Goal: Task Accomplishment & Management: Use online tool/utility

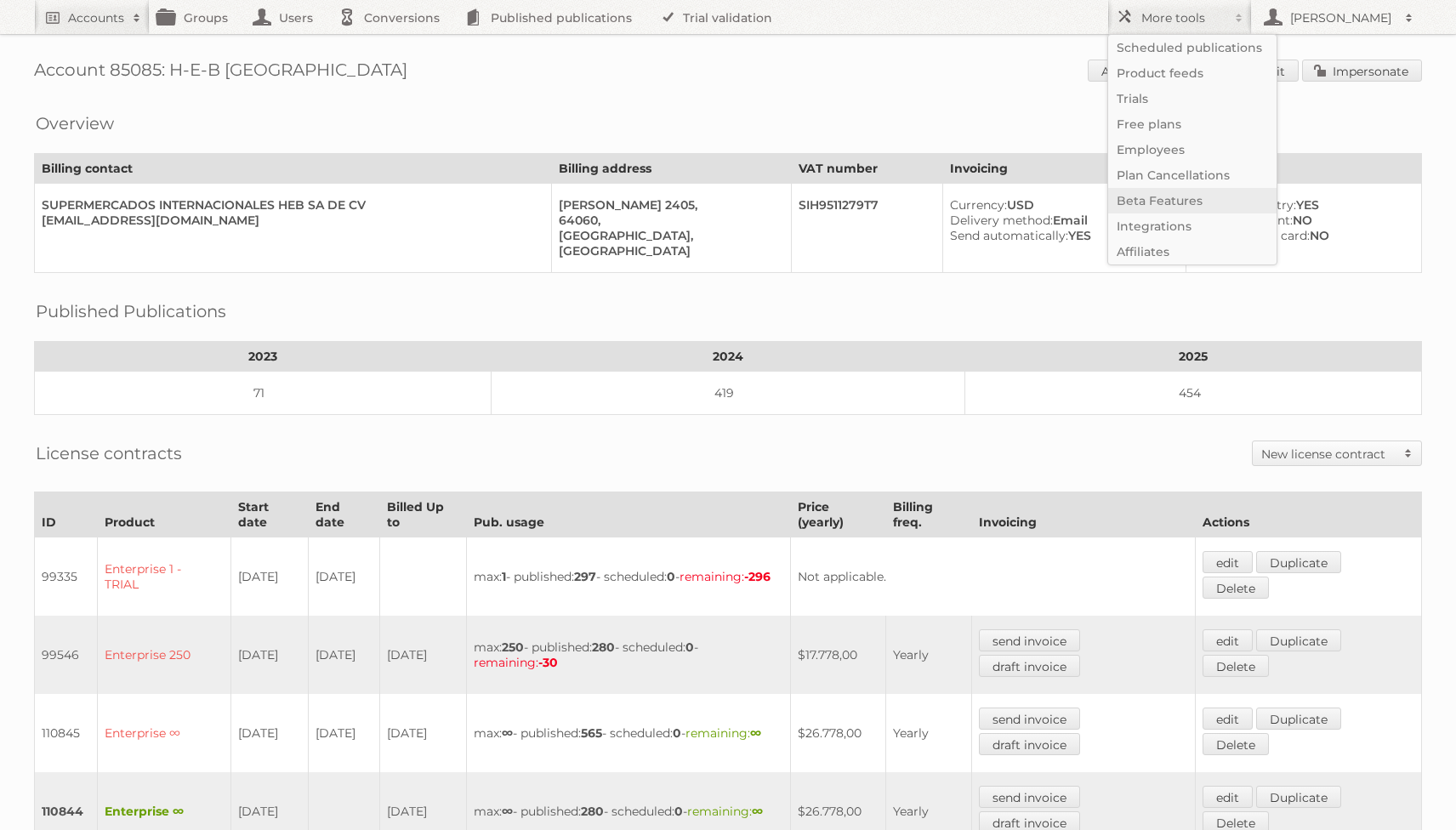
click at [1182, 194] on link "Beta Features" at bounding box center [1192, 200] width 169 height 25
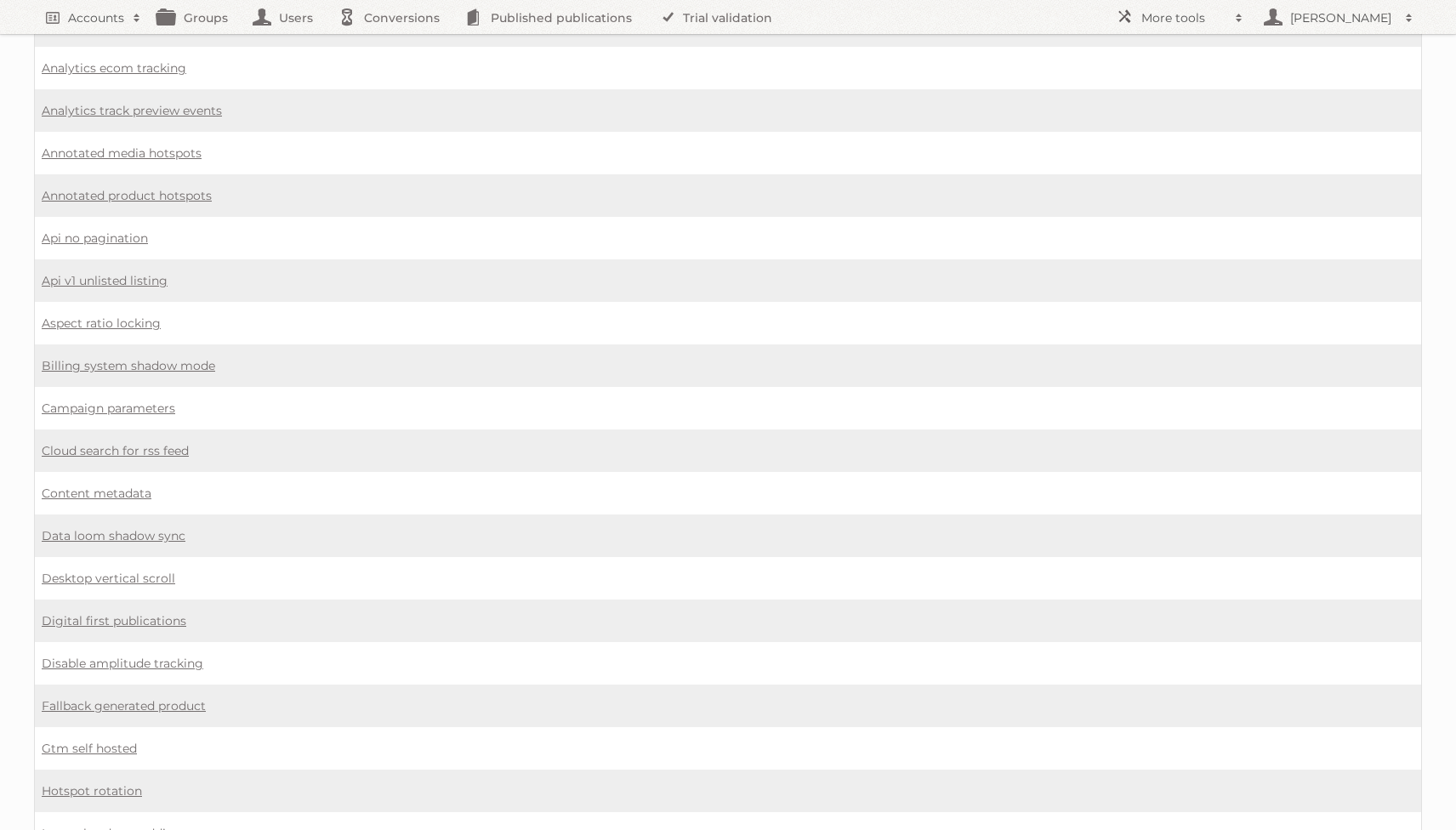
scroll to position [442, 0]
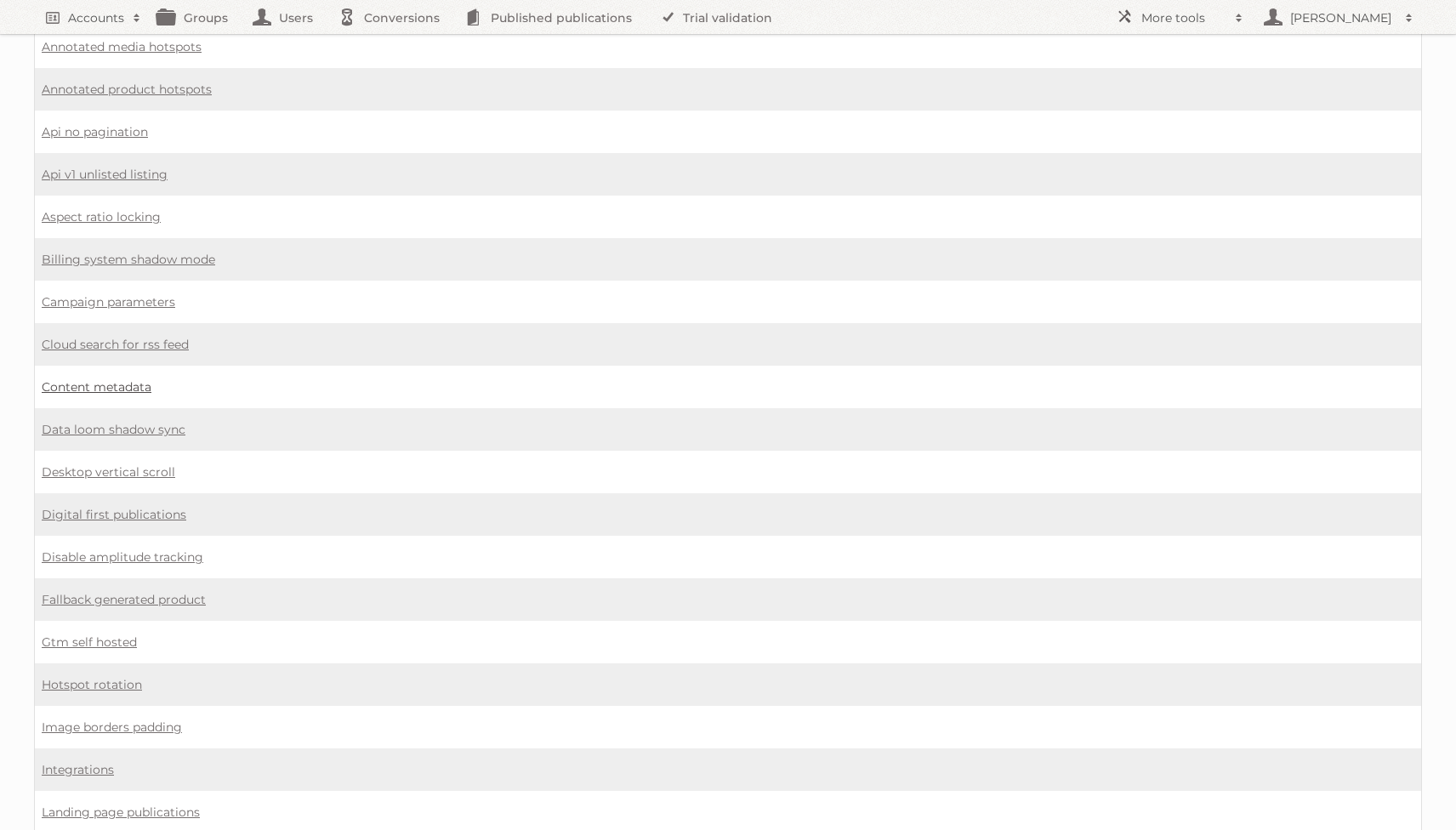
click at [114, 380] on link "Content metadata" at bounding box center [96, 387] width 110 height 15
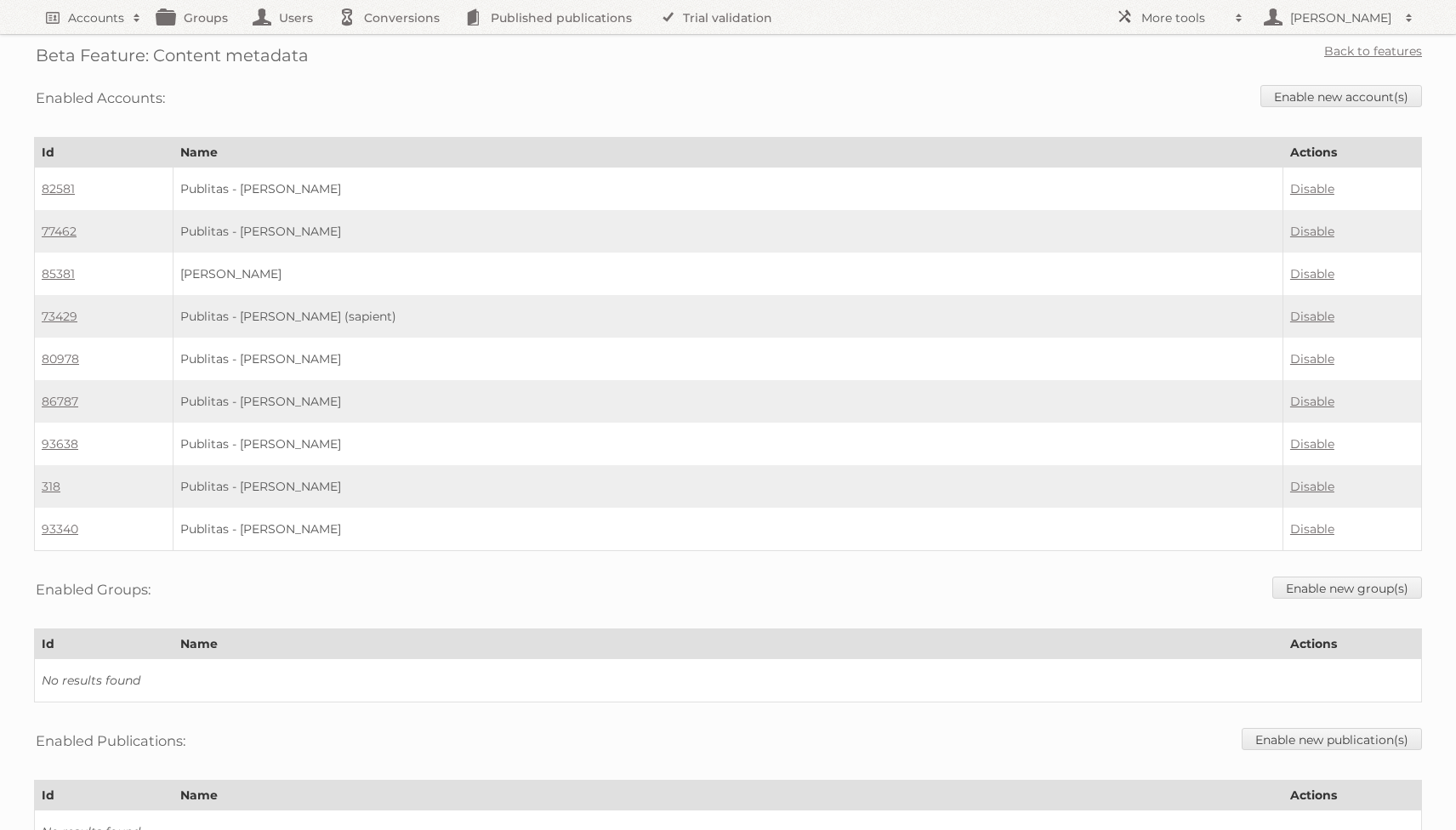
click at [1023, 91] on div "Enabled Accounts: Enable new account(s)" at bounding box center [728, 98] width 1388 height 43
click at [76, 6] on link "Accounts" at bounding box center [92, 17] width 116 height 34
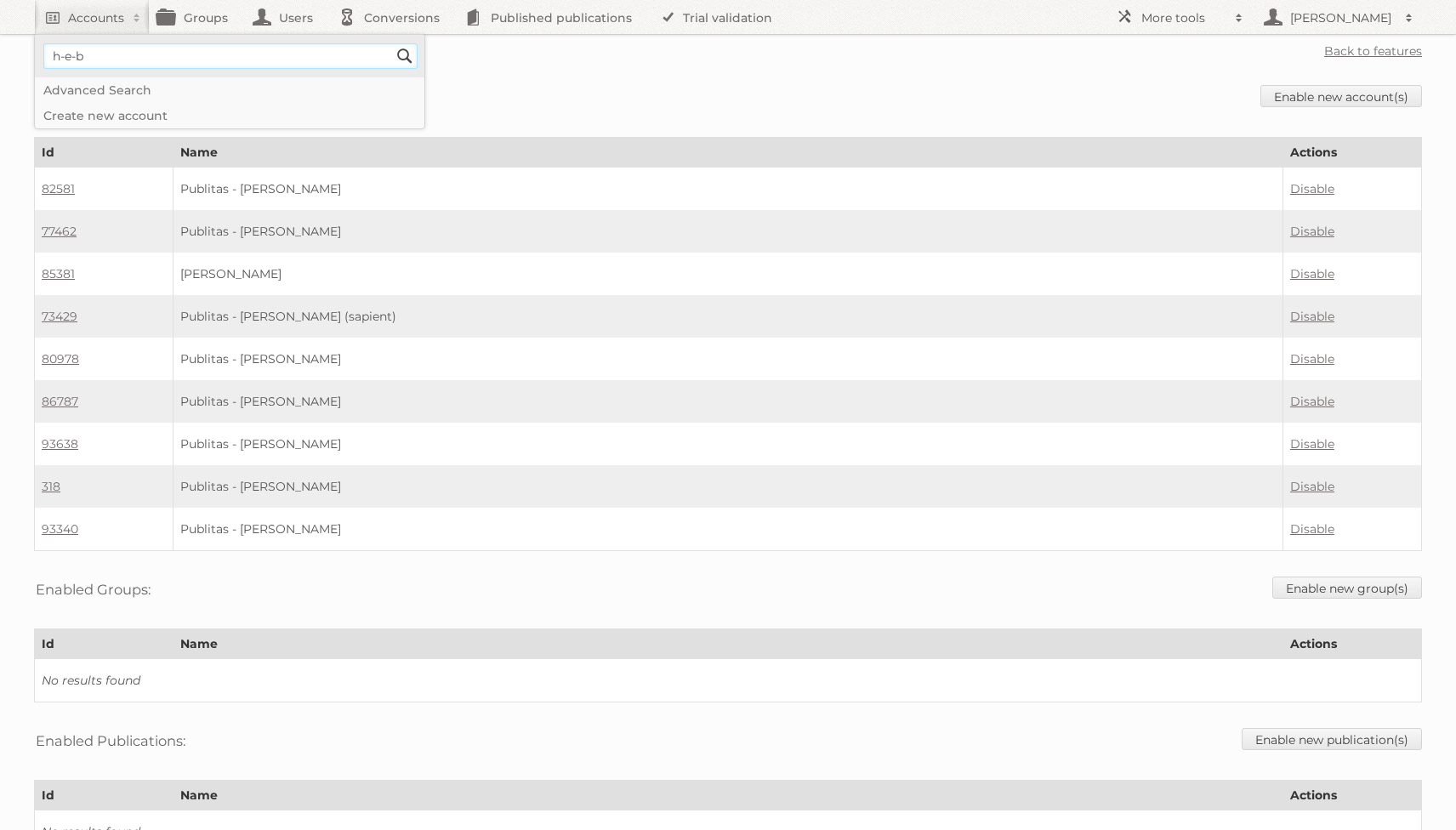
type input"] "h-e-b"
click at [392, 43] on input "Search" at bounding box center [405, 56] width 25 height 25
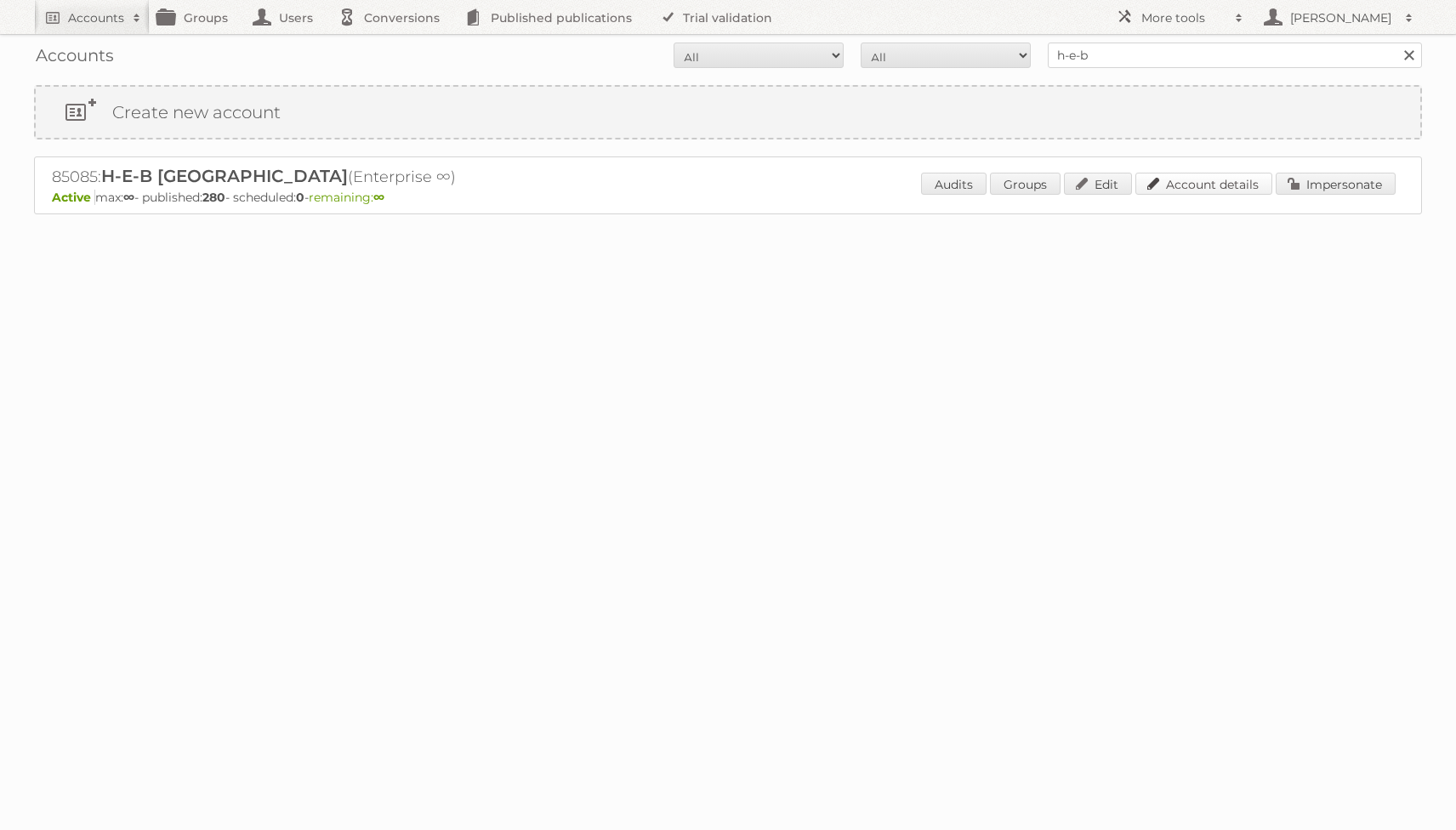
click at [1229, 187] on link "Account details" at bounding box center [1203, 184] width 137 height 22
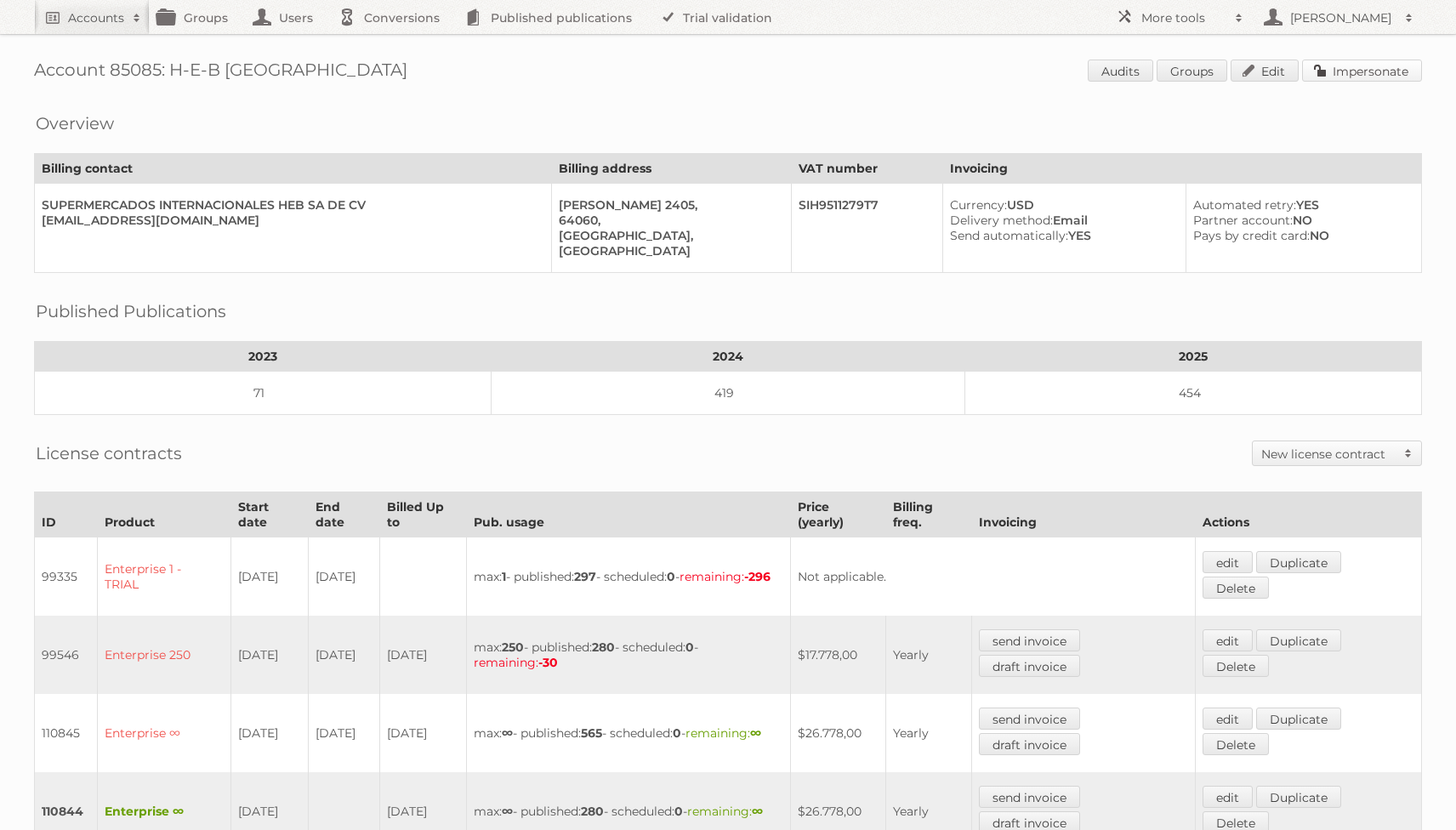
click at [1349, 75] on link "Impersonate" at bounding box center [1362, 71] width 120 height 22
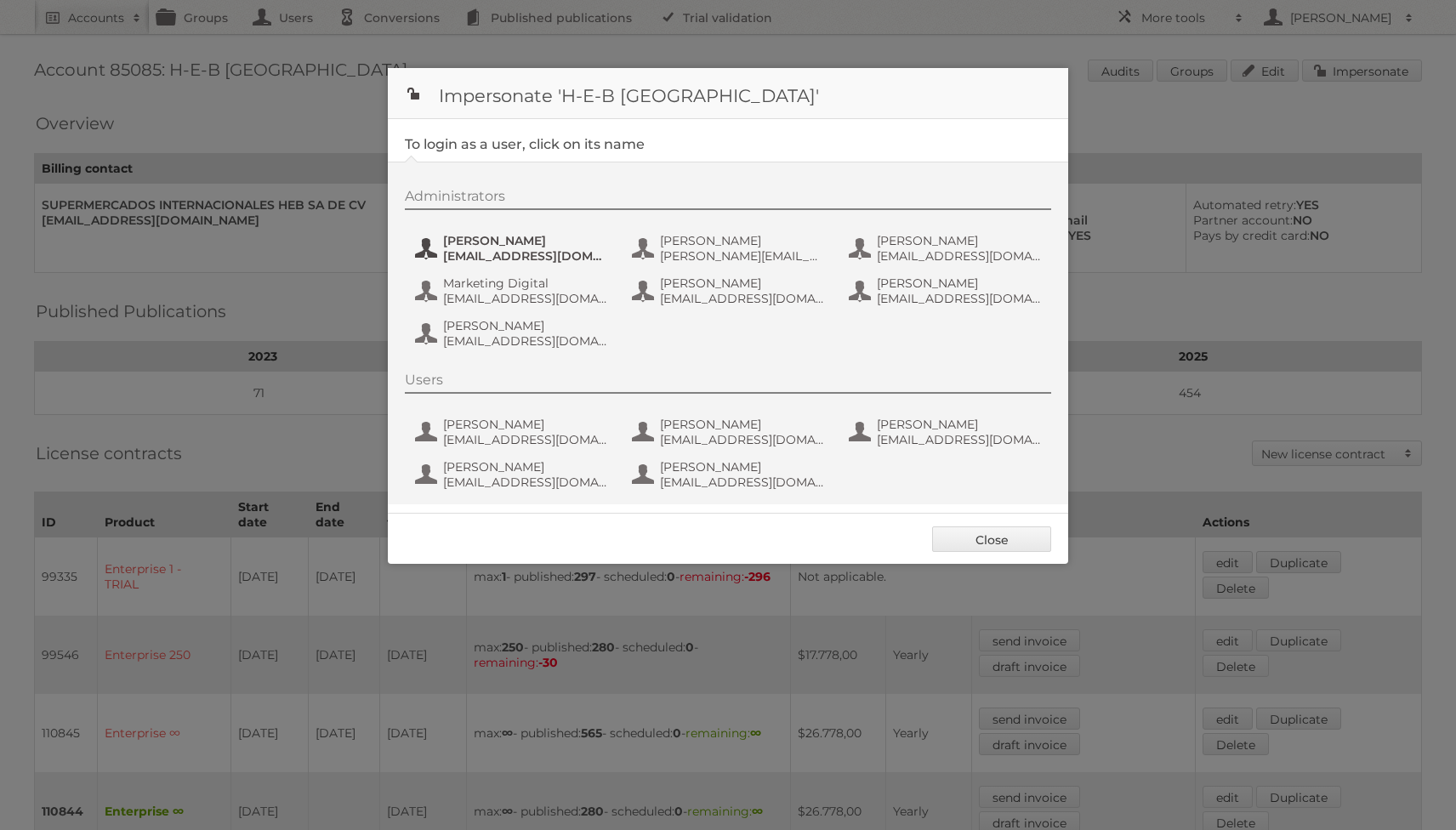
click at [477, 247] on span "[PERSON_NAME]" at bounding box center [526, 240] width 165 height 15
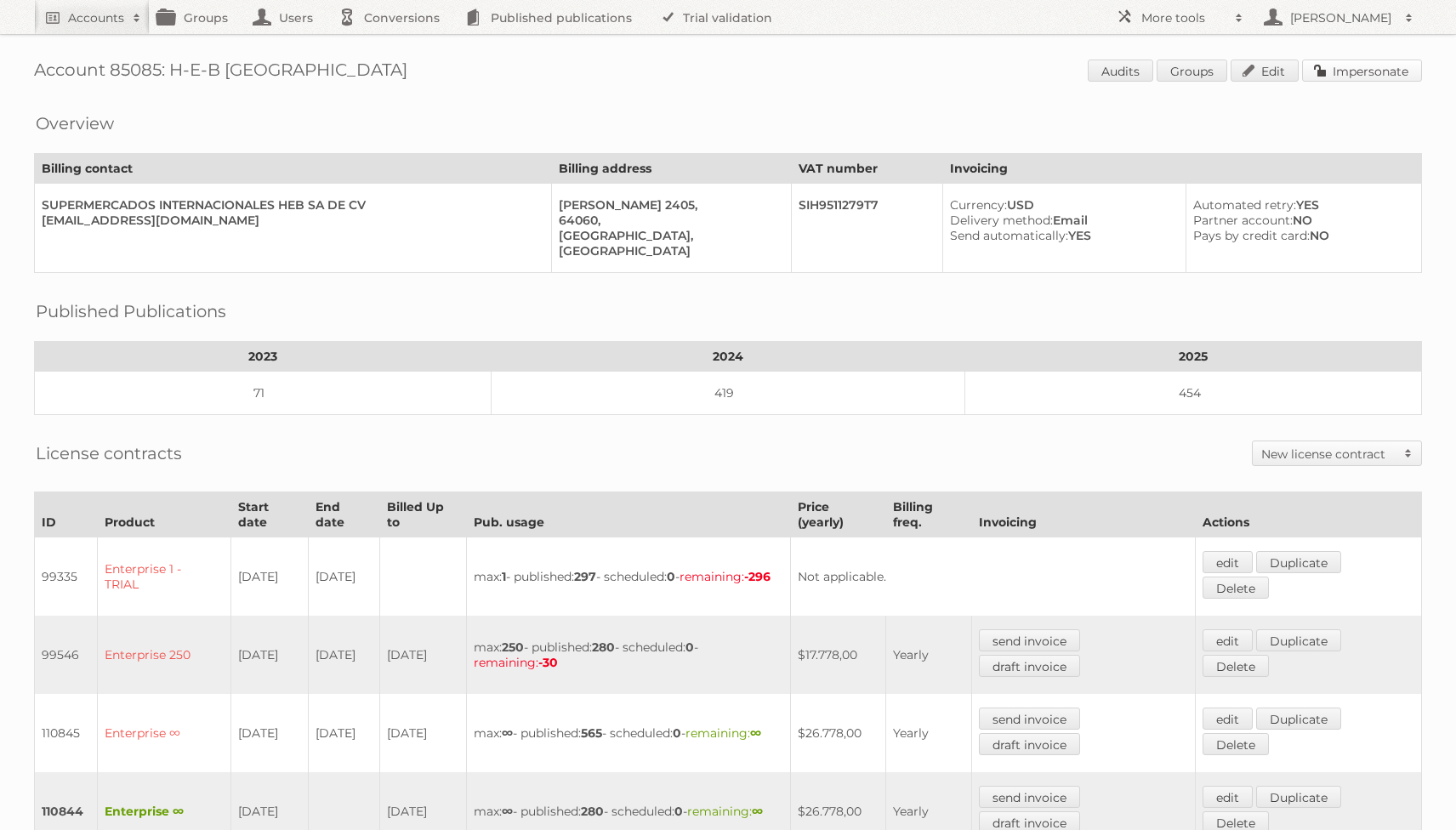
click at [1371, 66] on link "Impersonate" at bounding box center [1362, 71] width 120 height 22
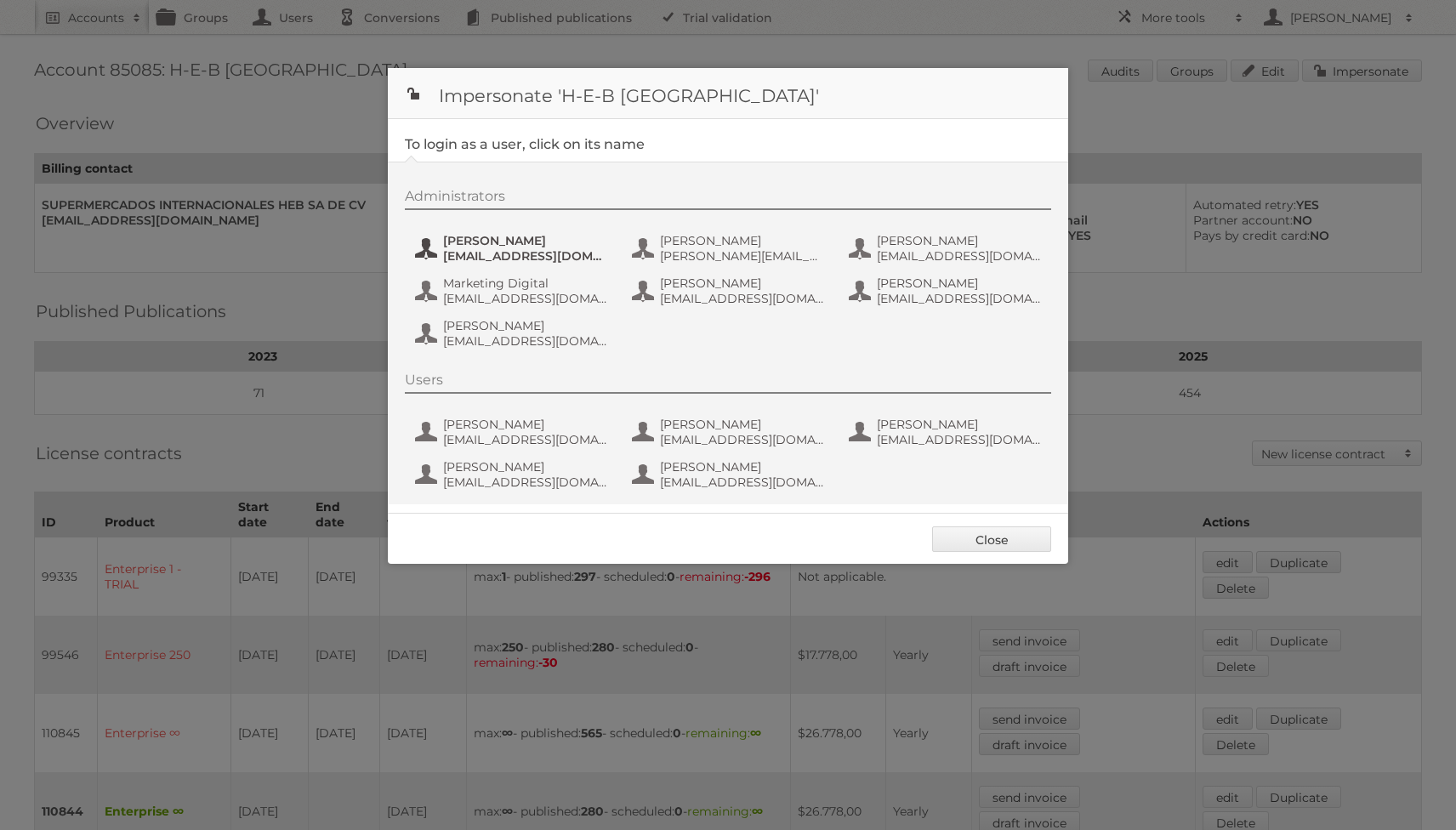
click at [490, 239] on span "[PERSON_NAME]" at bounding box center [526, 240] width 165 height 15
